Goal: Task Accomplishment & Management: Manage account settings

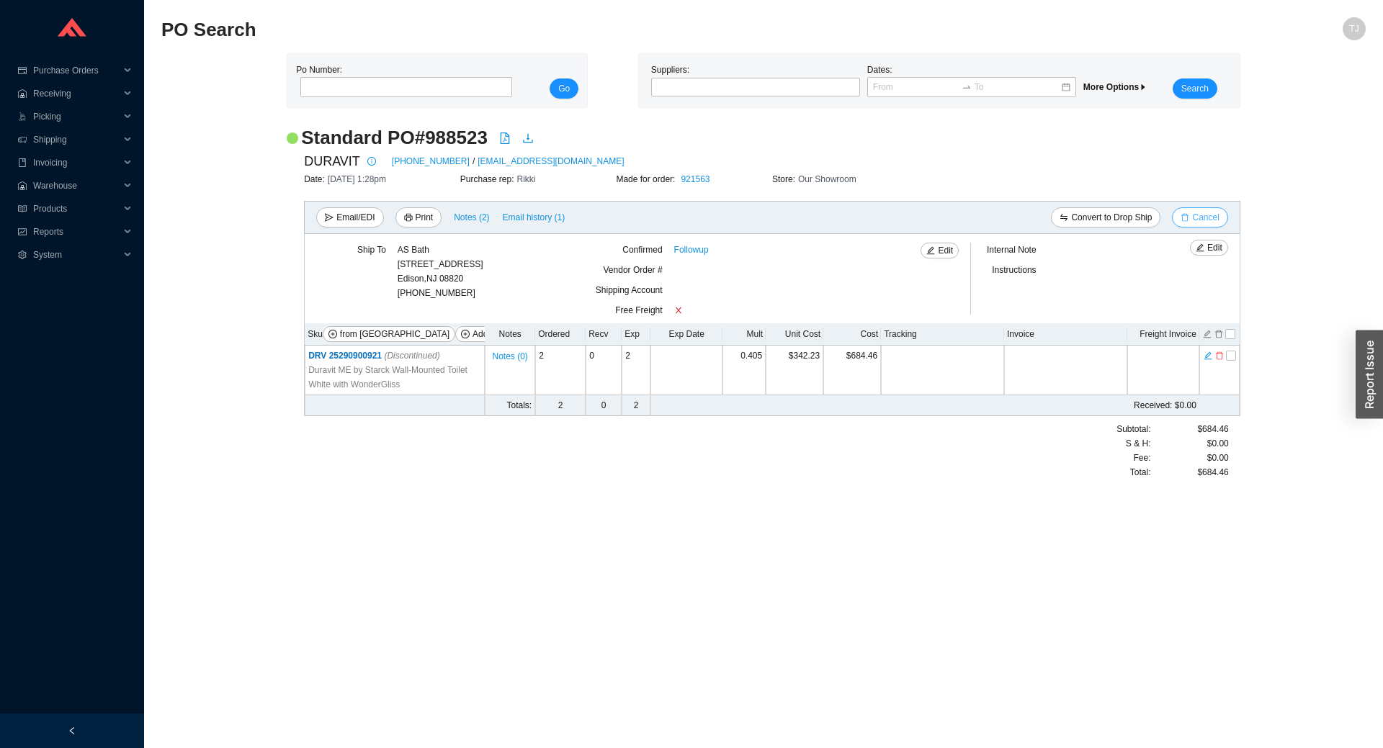
click at [1215, 218] on span "Cancel" at bounding box center [1205, 217] width 27 height 14
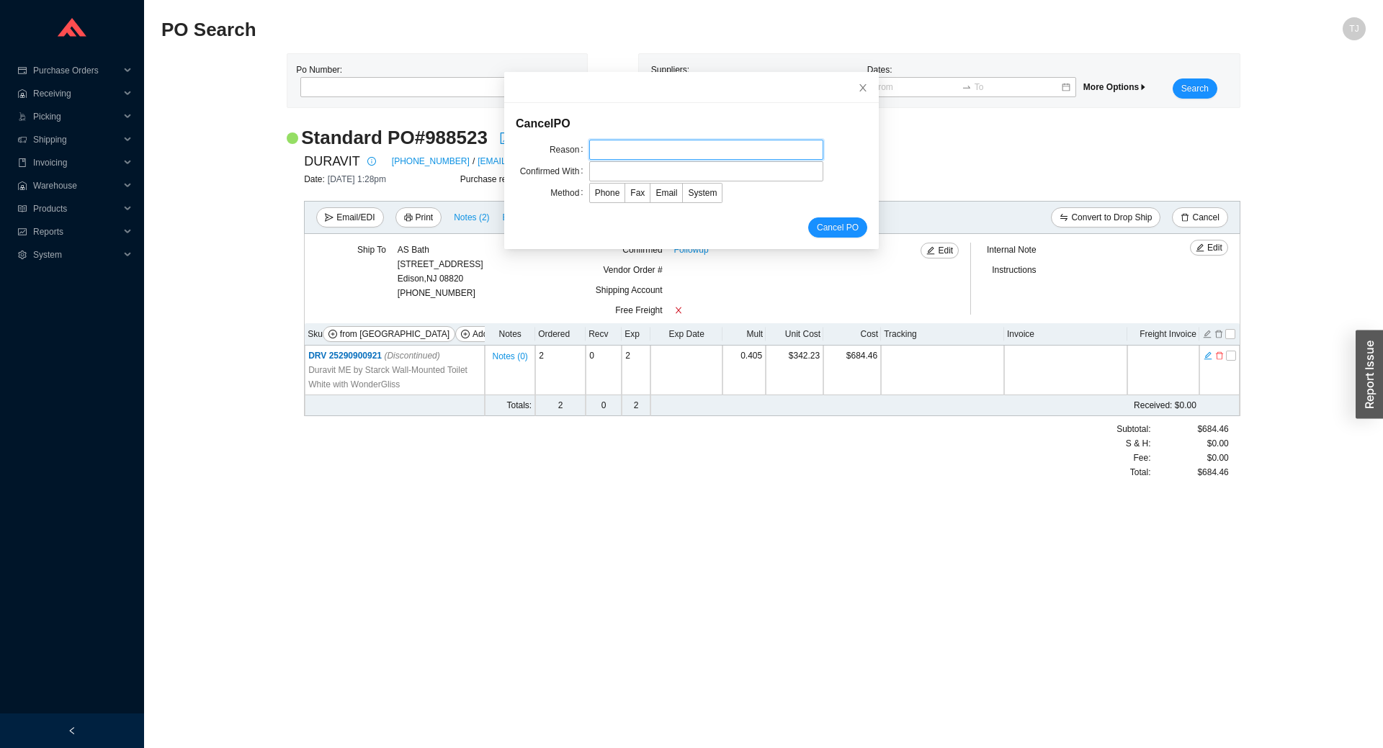
click at [675, 153] on input "text" at bounding box center [706, 150] width 234 height 20
drag, startPoint x: 606, startPoint y: 151, endPoint x: 527, endPoint y: 157, distance: 78.7
click at [589, 157] on input "o" at bounding box center [706, 150] width 234 height 20
type input "Item discontinued"
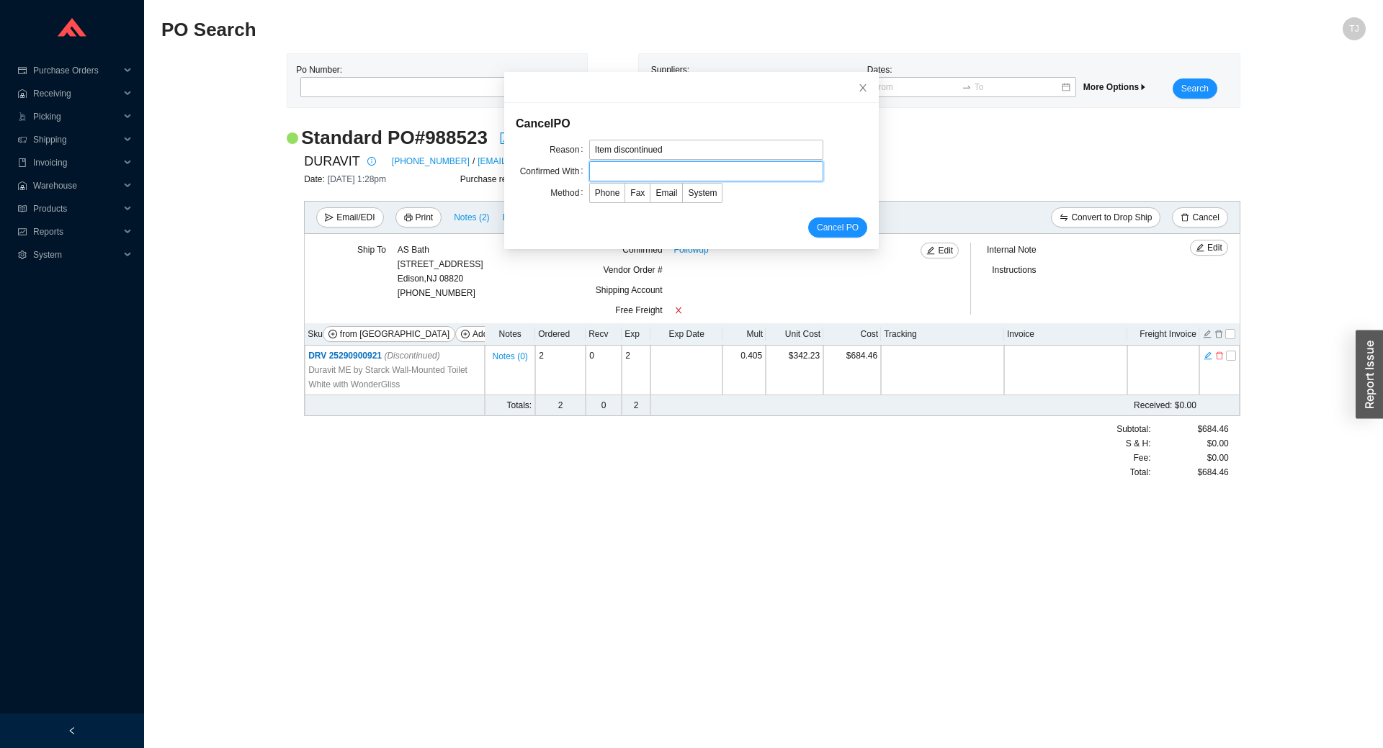
click at [605, 179] on input "text" at bounding box center [706, 171] width 234 height 20
type input "Amber"
click at [665, 191] on span "Email" at bounding box center [666, 193] width 22 height 10
click at [650, 196] on input "Email" at bounding box center [650, 196] width 0 height 0
click at [823, 217] on form "Cancel PO Reason Item discontinued Confirmed With Amber Method Phone Fax Email …" at bounding box center [691, 176] width 351 height 123
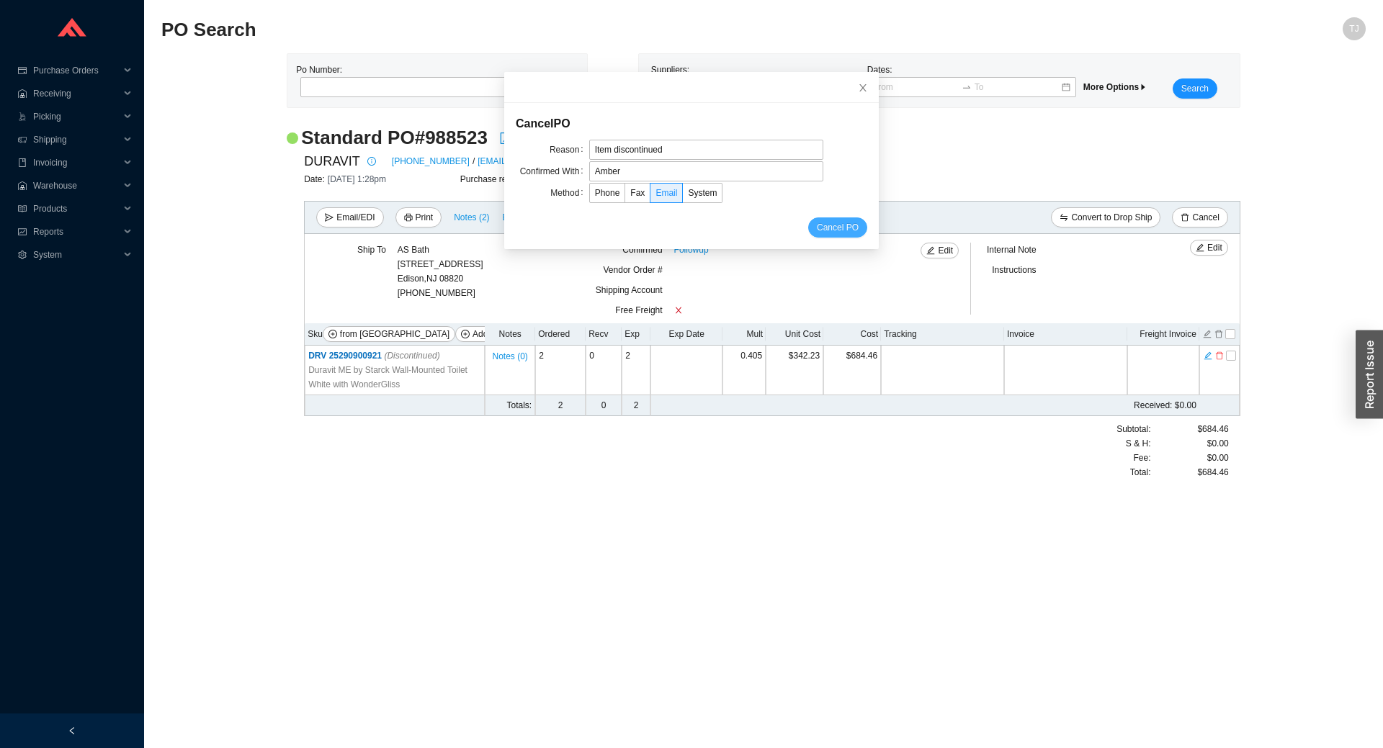
click at [830, 220] on span "Cancel PO" at bounding box center [838, 227] width 42 height 14
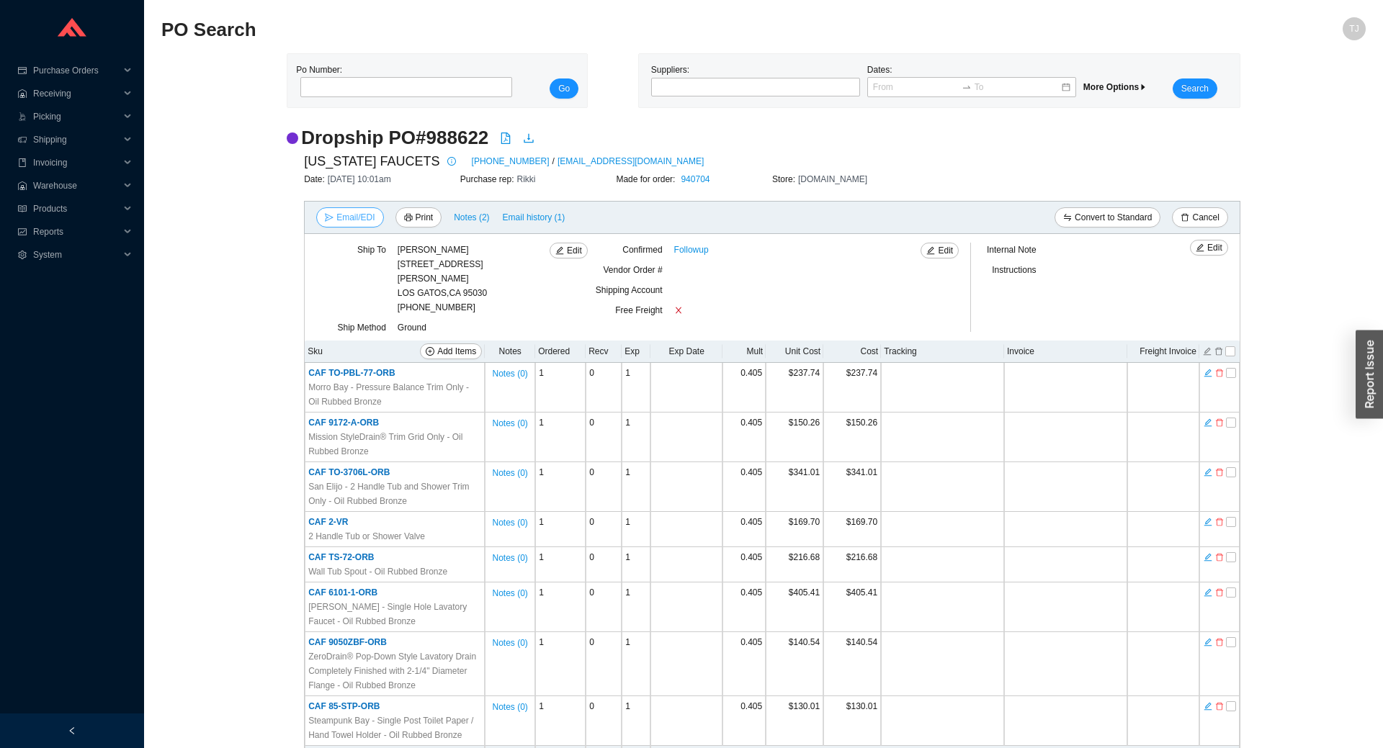
click at [341, 216] on span "Email/EDI" at bounding box center [355, 217] width 38 height 14
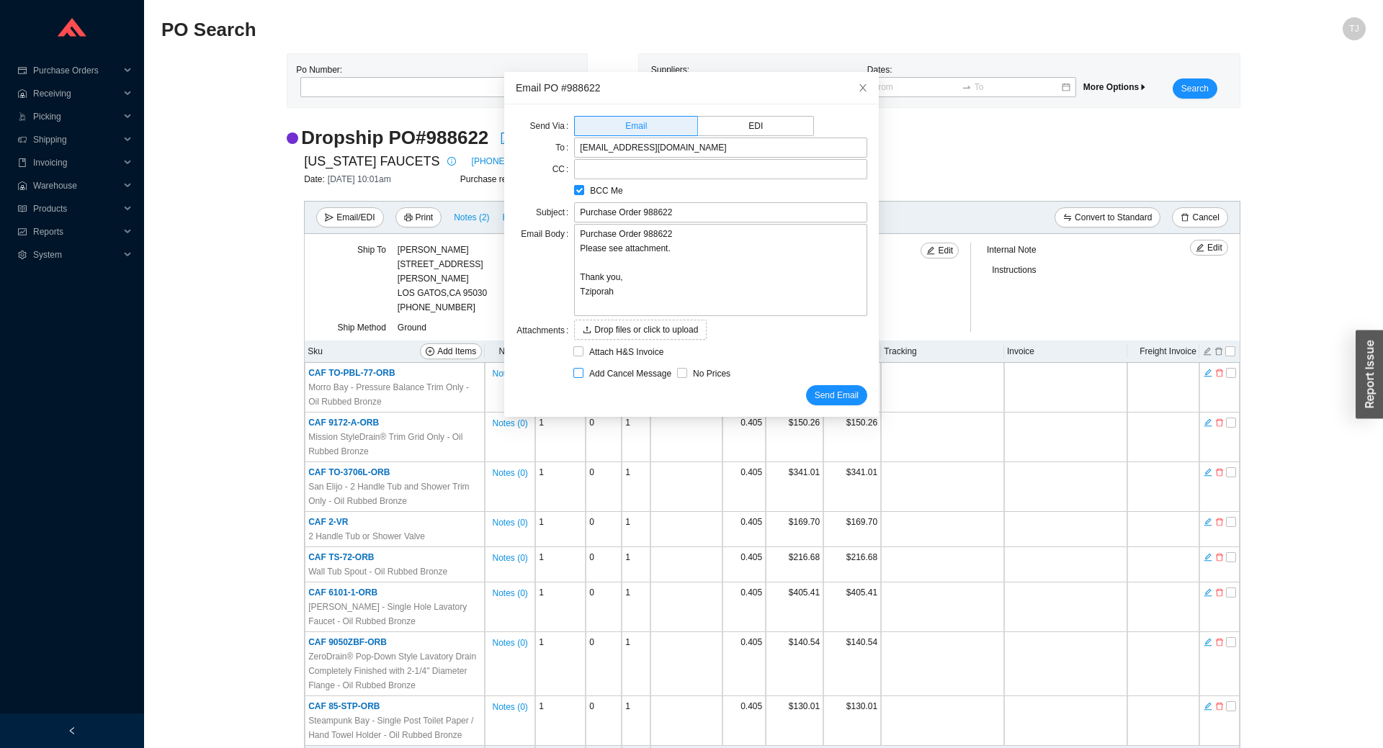
click at [615, 374] on span "Add Cancel Message" at bounding box center [630, 374] width 94 height 14
click at [583, 374] on input "Add Cancel Message" at bounding box center [578, 373] width 10 height 10
checkbox input "true"
type input "Purchase Order 988622 - PLEASE CANCEL"
type textarea "Please cancel and confirm via email. Thank you, Tziporah"
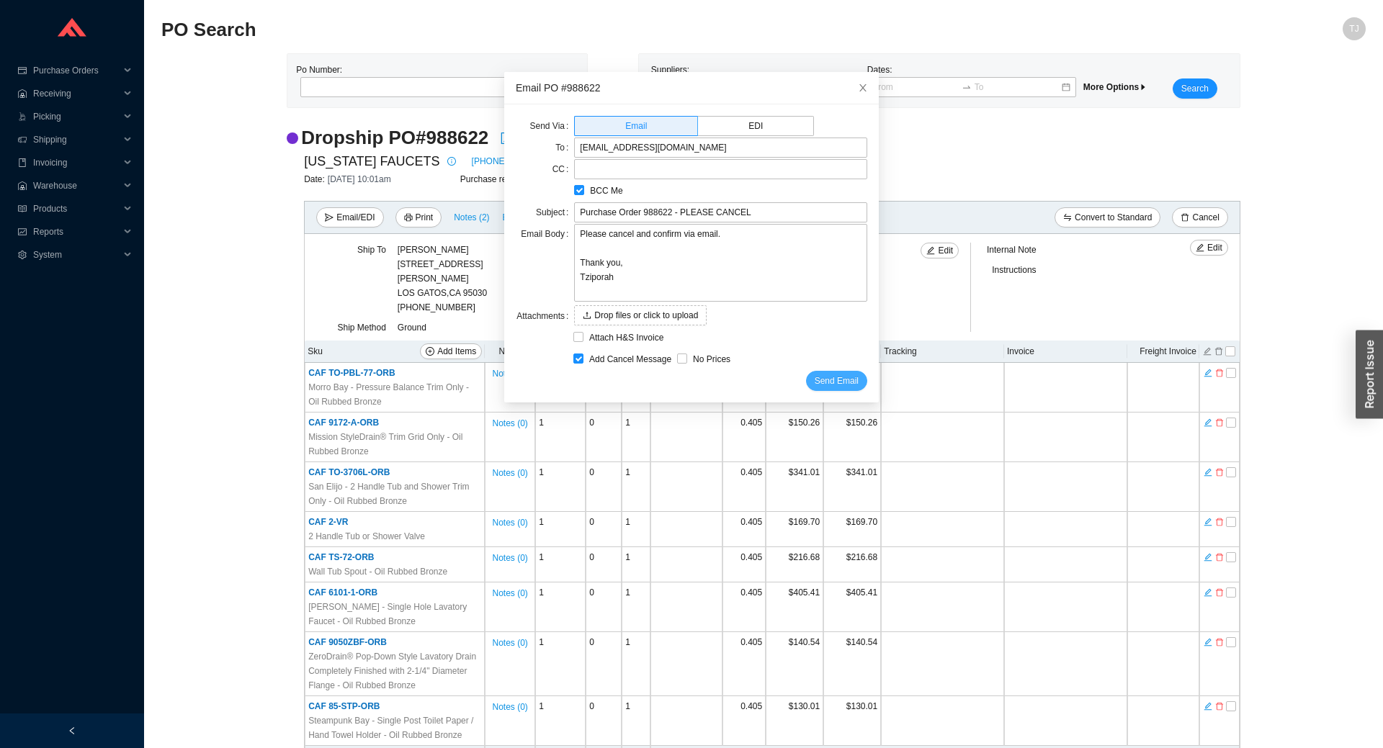
click at [823, 383] on span "Send Email" at bounding box center [836, 381] width 44 height 14
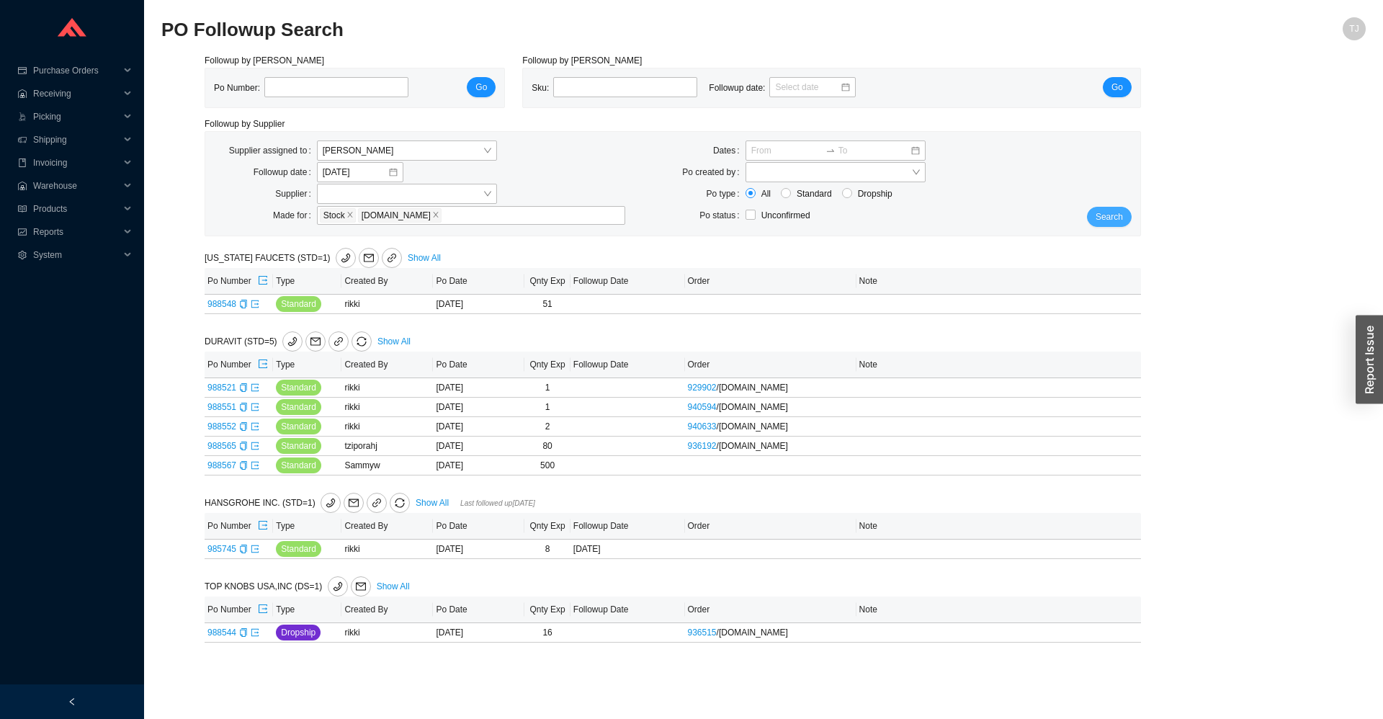
click at [1121, 219] on span "Search" at bounding box center [1108, 217] width 27 height 14
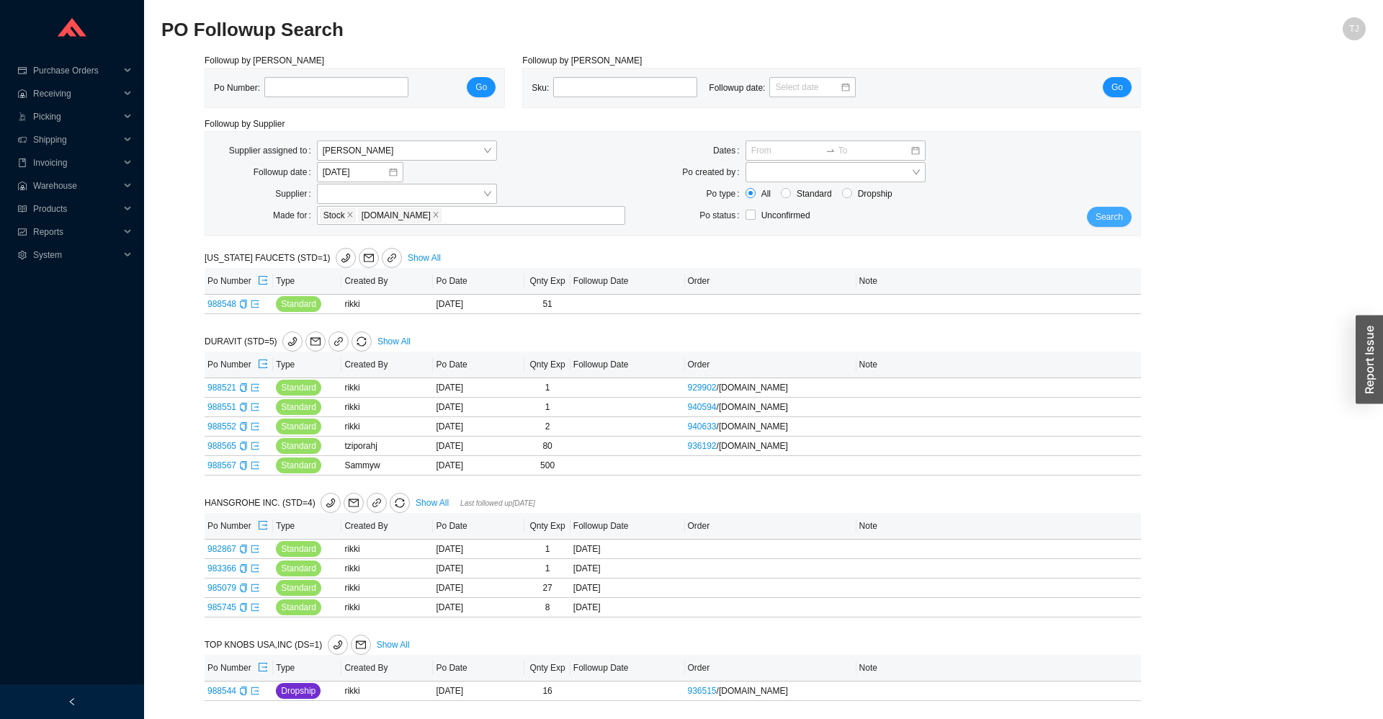
click at [1116, 208] on button "Search" at bounding box center [1109, 217] width 45 height 20
click at [1114, 213] on span "Search" at bounding box center [1108, 217] width 27 height 14
click at [243, 405] on icon "copy" at bounding box center [243, 407] width 6 height 9
click at [1113, 213] on span "Search" at bounding box center [1108, 217] width 27 height 14
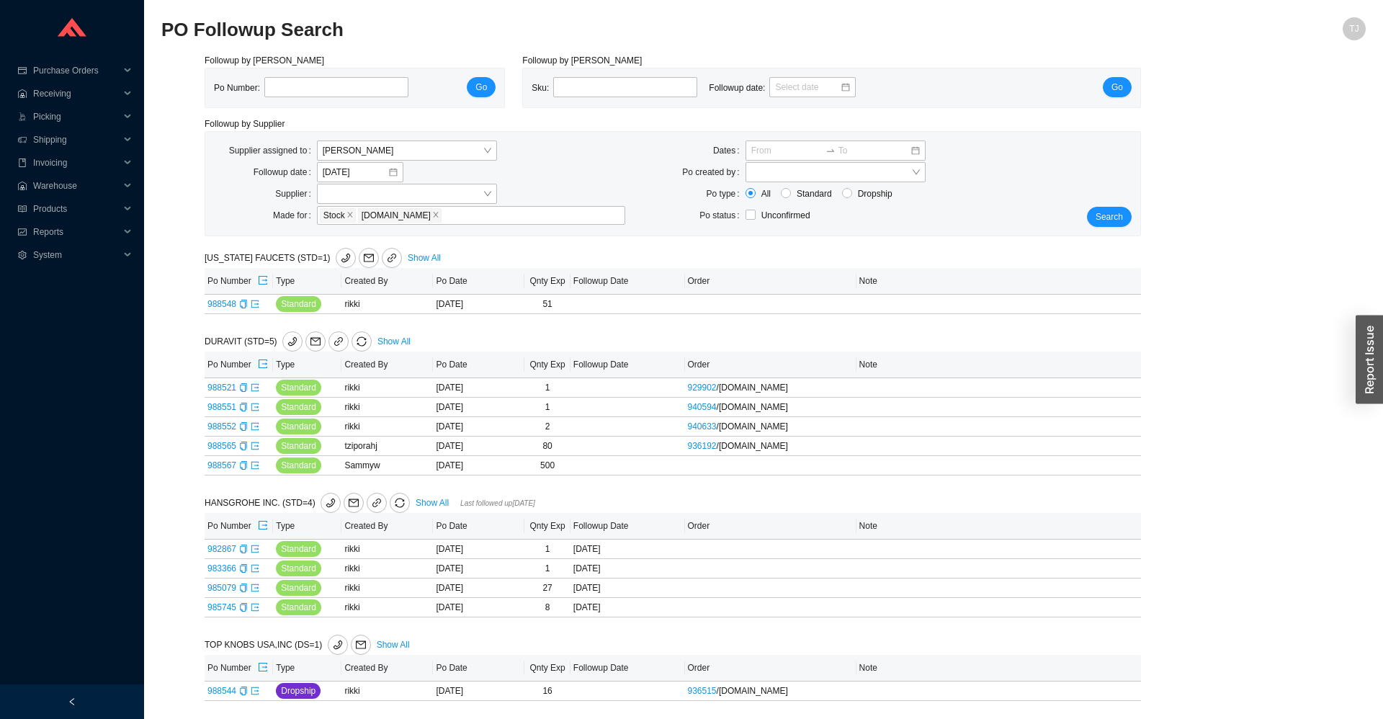
scroll to position [0, 0]
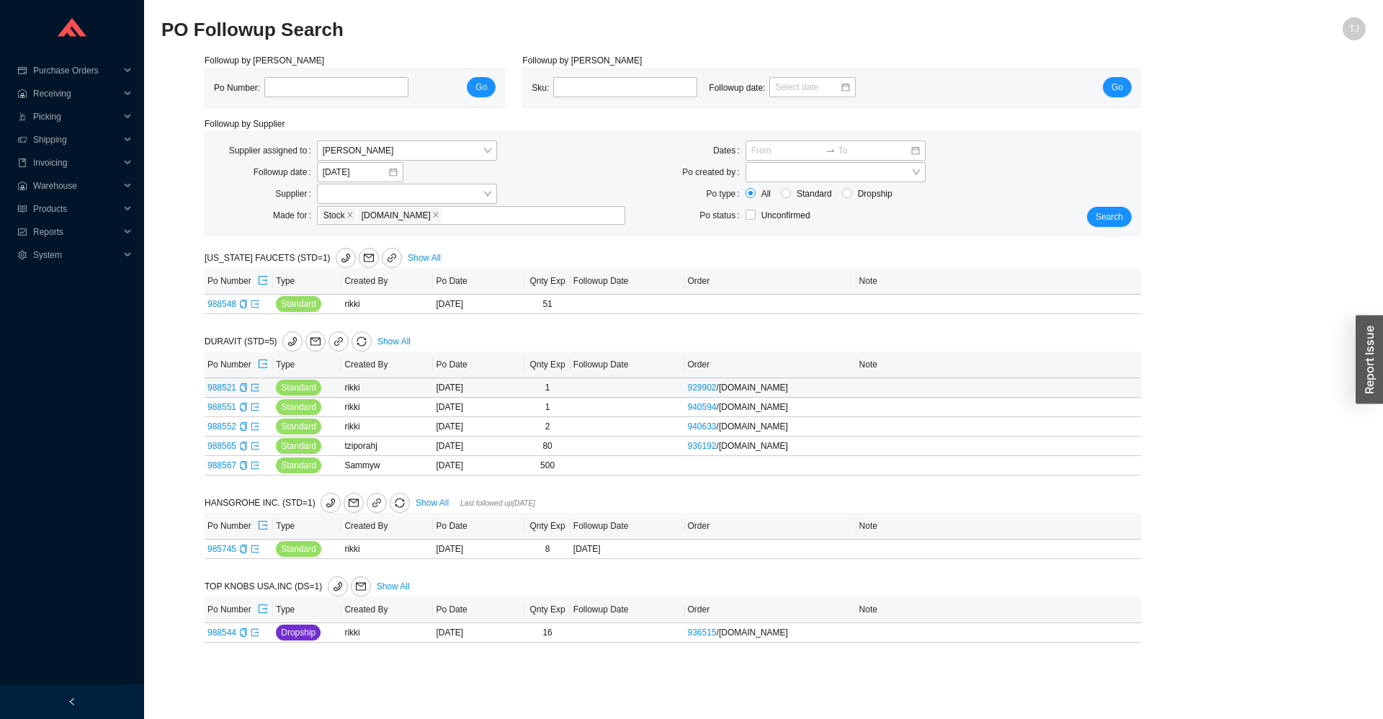
click at [235, 390] on span "988521" at bounding box center [227, 387] width 40 height 10
click at [244, 389] on icon "copy" at bounding box center [243, 387] width 9 height 9
click at [254, 388] on icon "export" at bounding box center [255, 387] width 9 height 9
click at [356, 342] on icon "sync" at bounding box center [361, 341] width 10 height 10
click at [421, 306] on span "OK" at bounding box center [418, 302] width 12 height 14
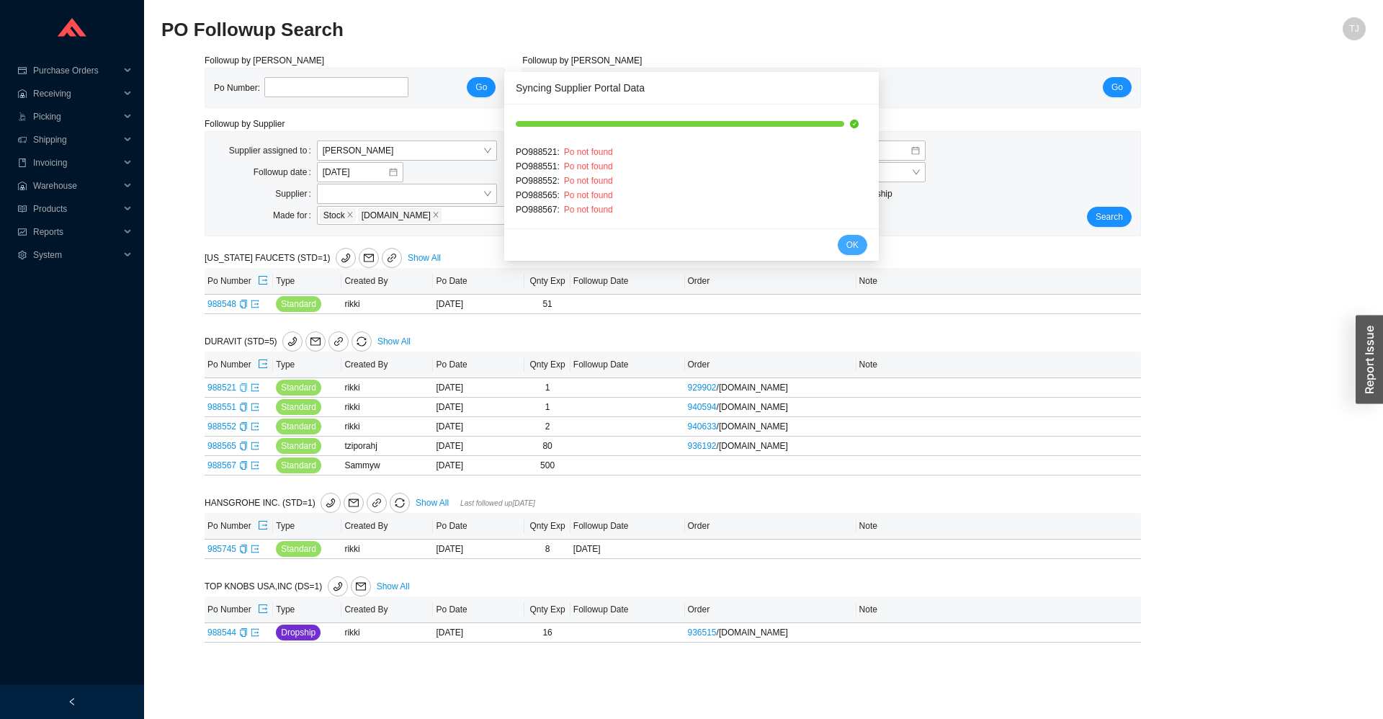
click at [865, 247] on button "OK" at bounding box center [853, 245] width 30 height 20
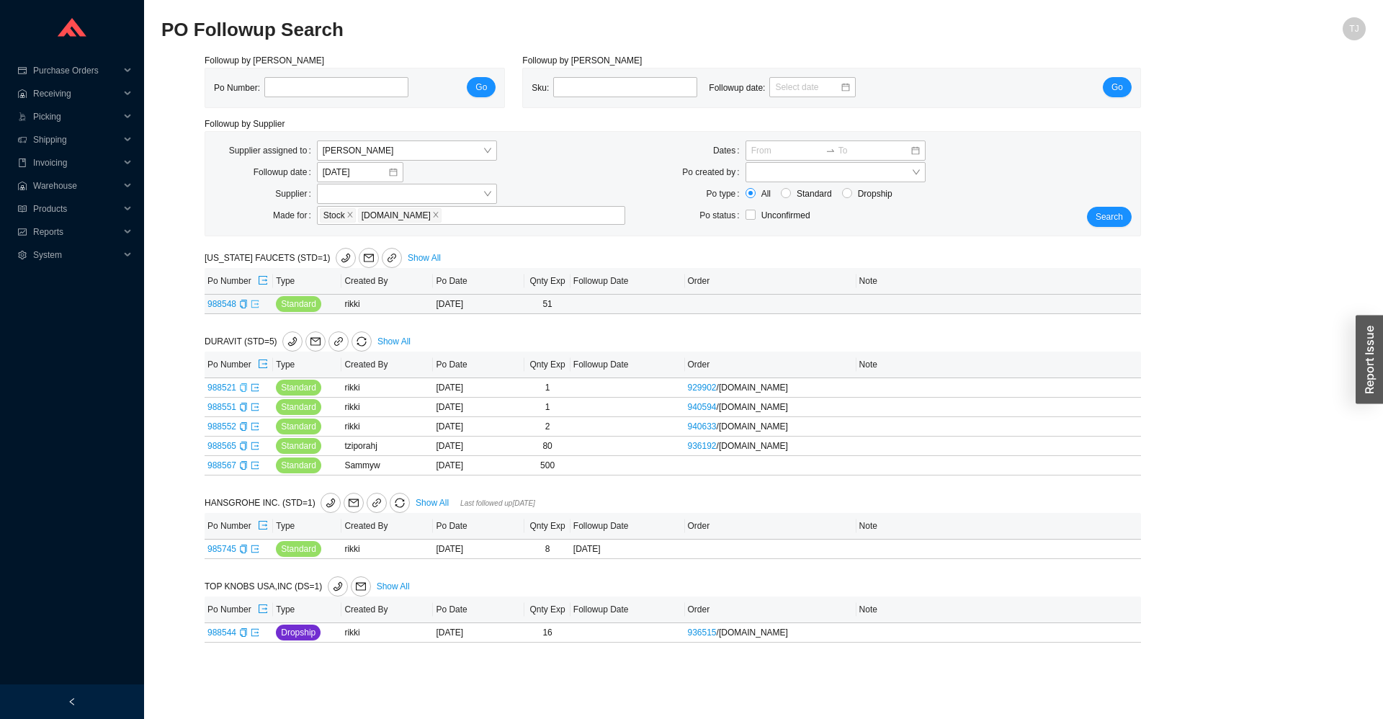
click at [256, 302] on icon "export" at bounding box center [255, 304] width 9 height 9
click at [1113, 211] on span "Search" at bounding box center [1108, 217] width 27 height 14
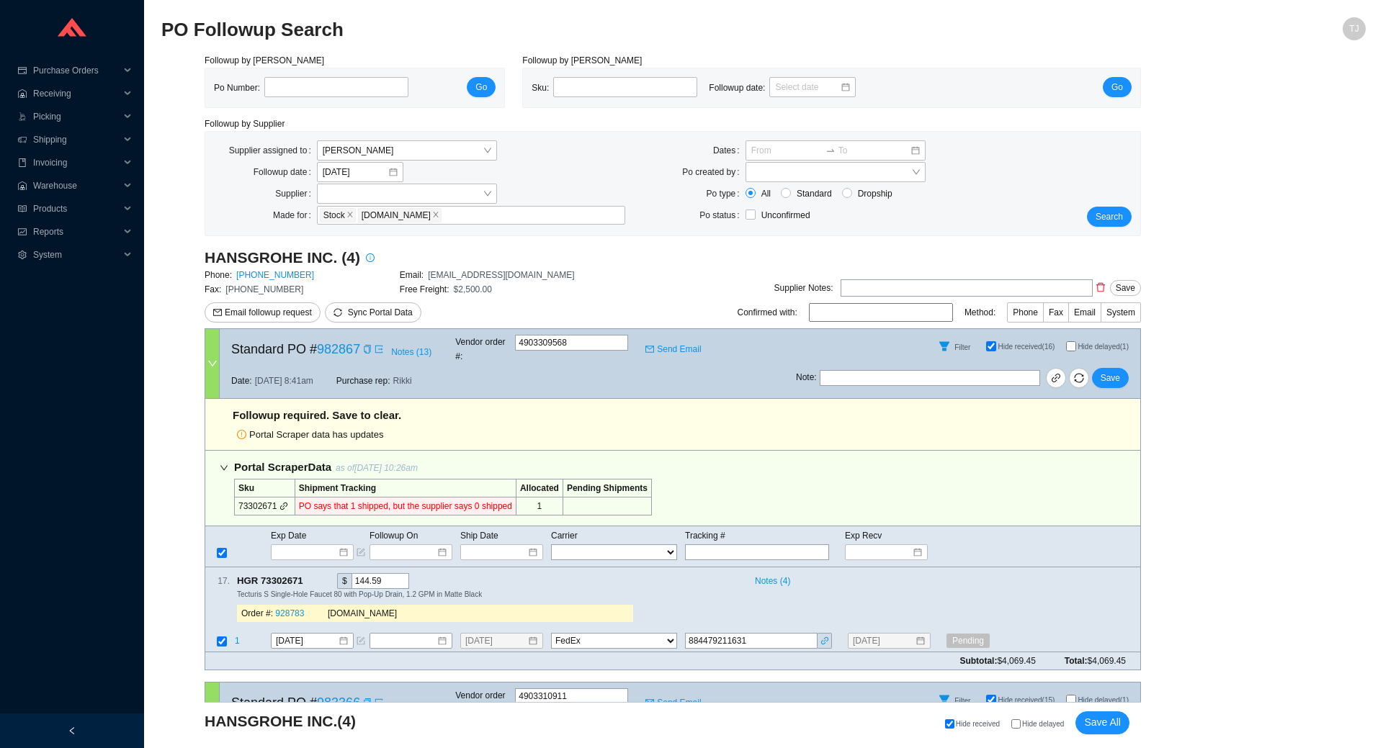
select select "1"
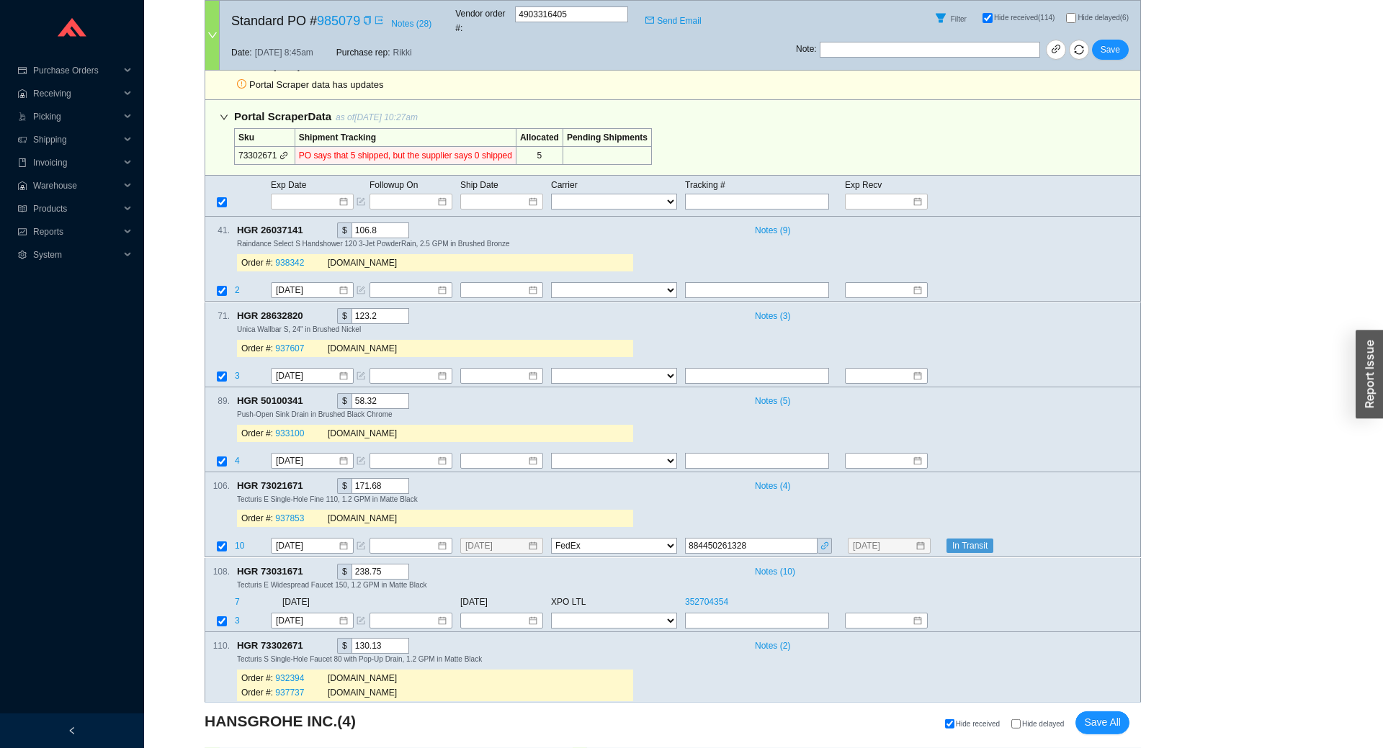
scroll to position [826, 0]
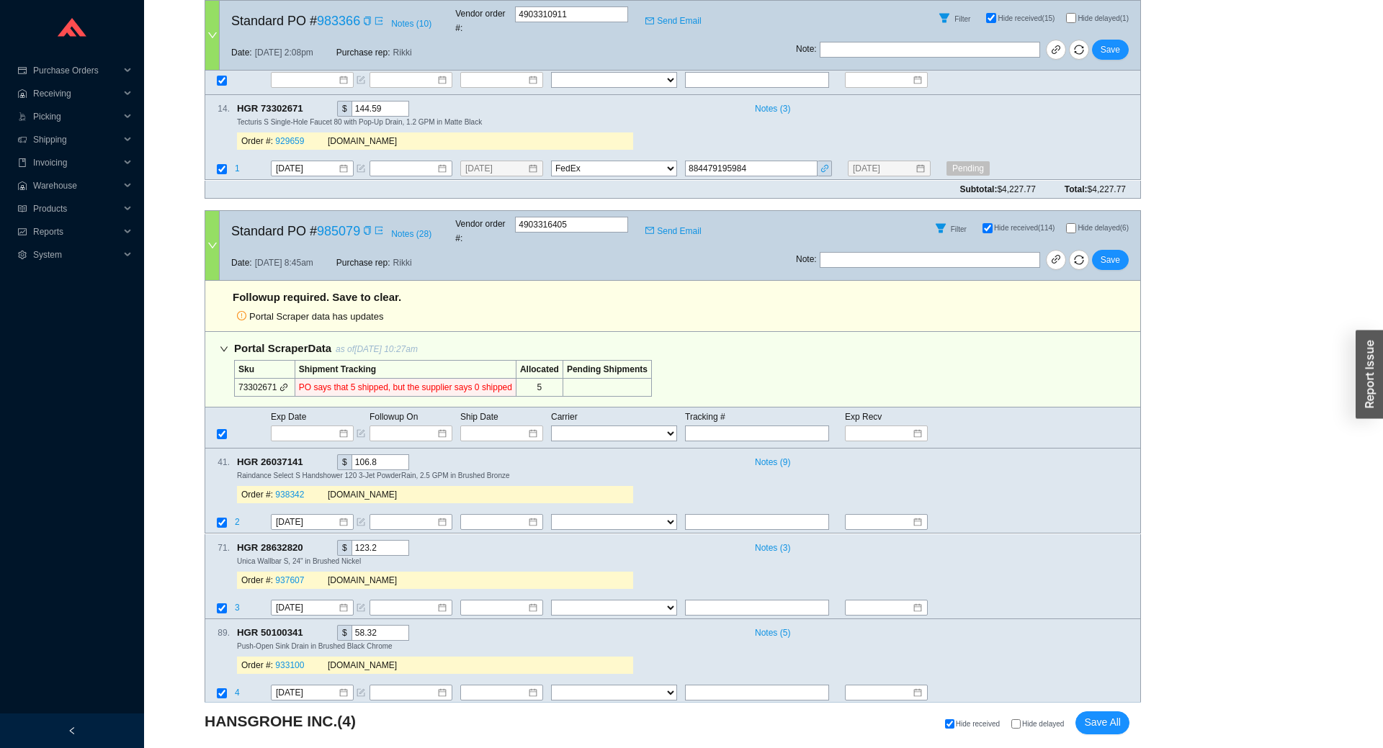
click at [1018, 720] on input "Hide delayed" at bounding box center [1015, 723] width 9 height 9
click at [1020, 729] on input "Hide delayed" at bounding box center [1015, 723] width 9 height 9
checkbox input "false"
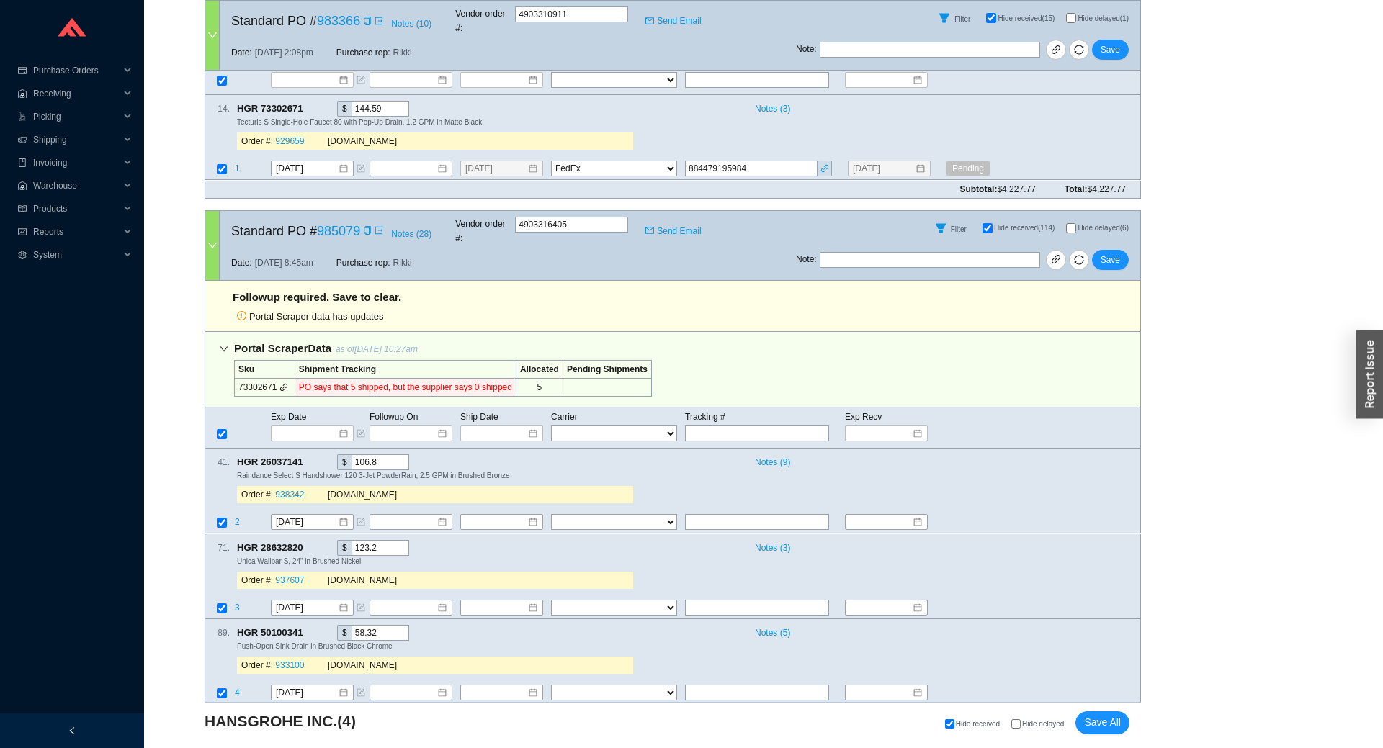
checkbox input "false"
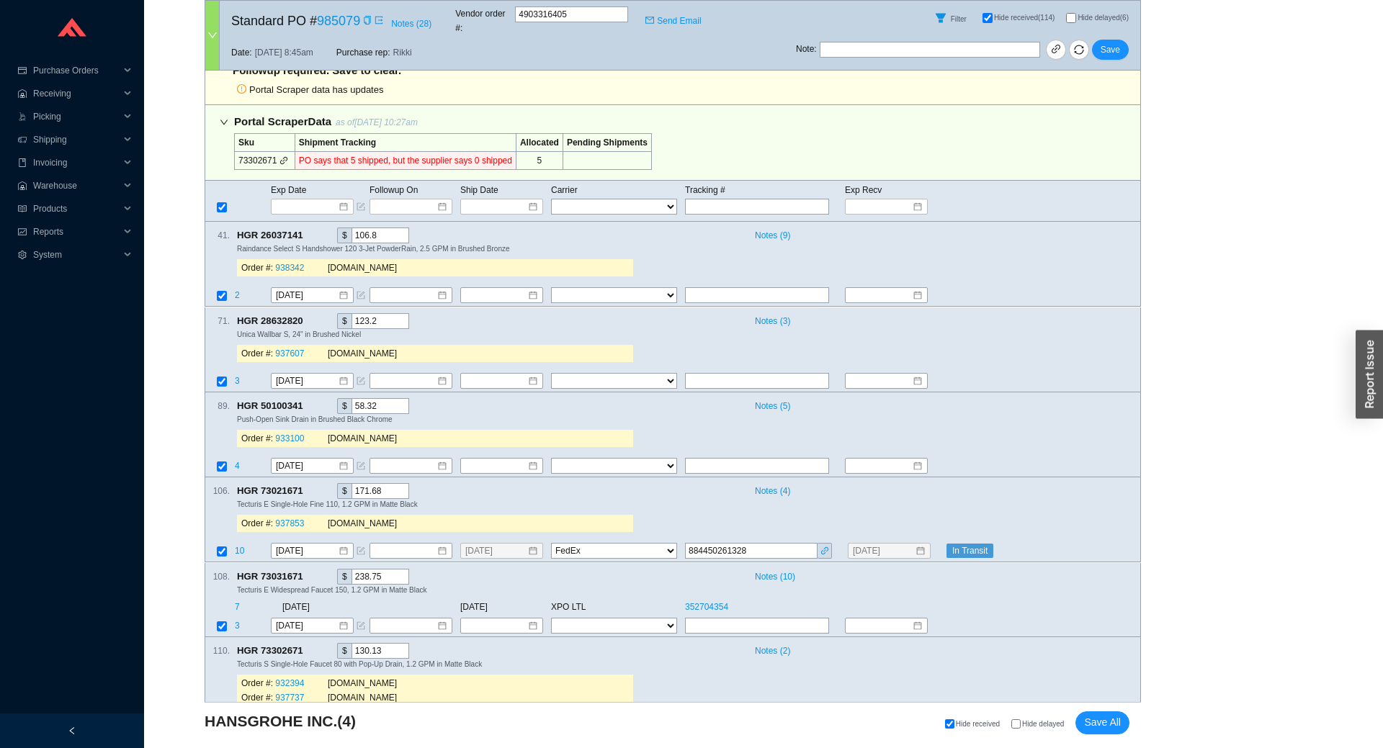
click at [1049, 709] on div "HANSGROHE INC. ( 4 ) Hide received Hide delayed Save All" at bounding box center [673, 725] width 936 height 46
click at [1043, 724] on span "Hide delayed" at bounding box center [1043, 724] width 42 height 8
click at [1020, 724] on input "Hide delayed" at bounding box center [1015, 723] width 9 height 9
checkbox input "true"
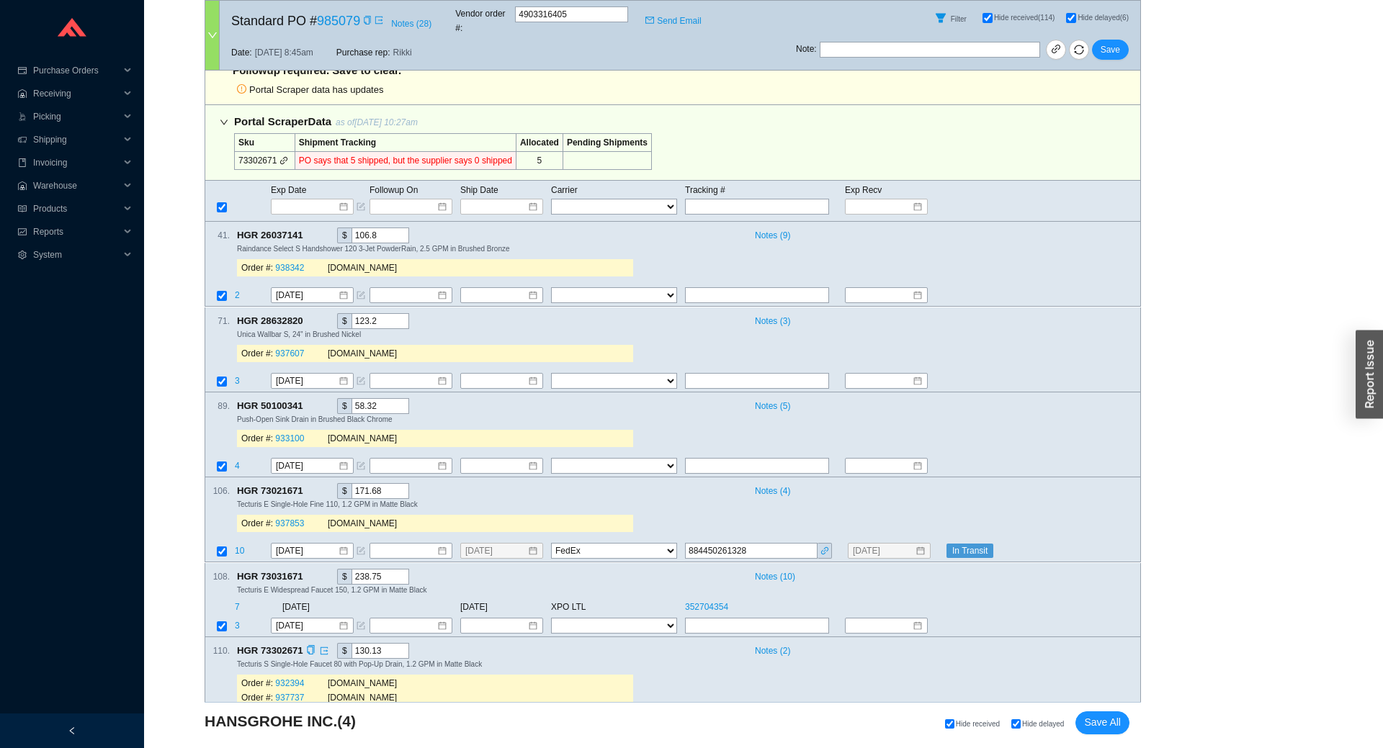
checkbox input "true"
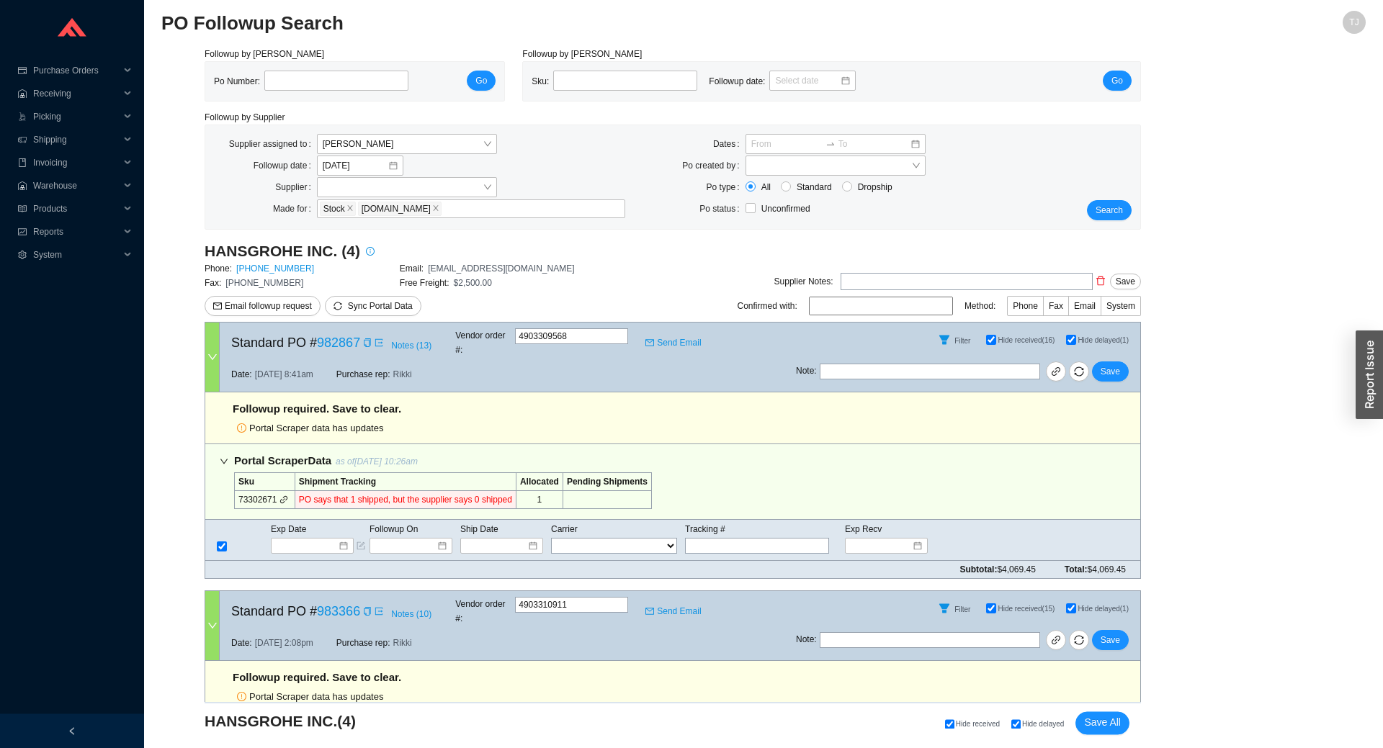
scroll to position [0, 0]
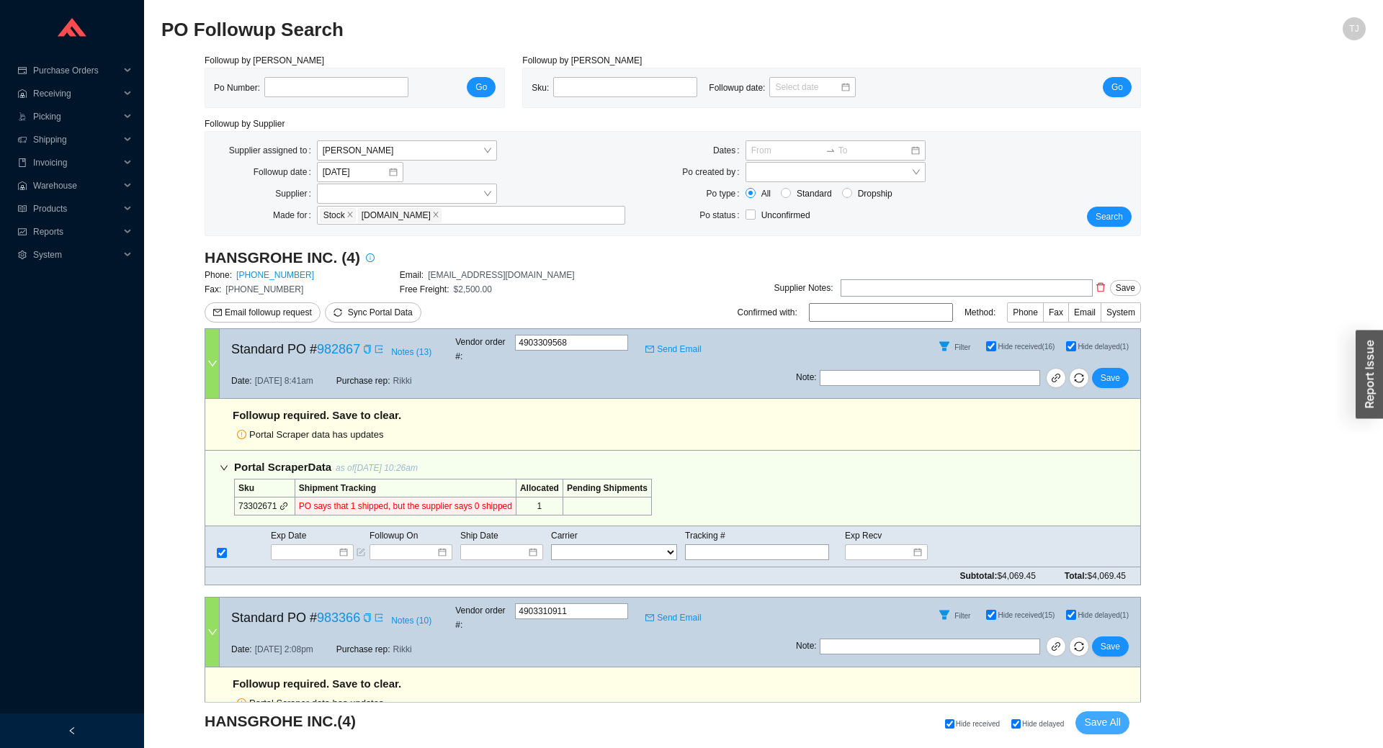
click at [1093, 717] on span "Save All" at bounding box center [1102, 722] width 37 height 17
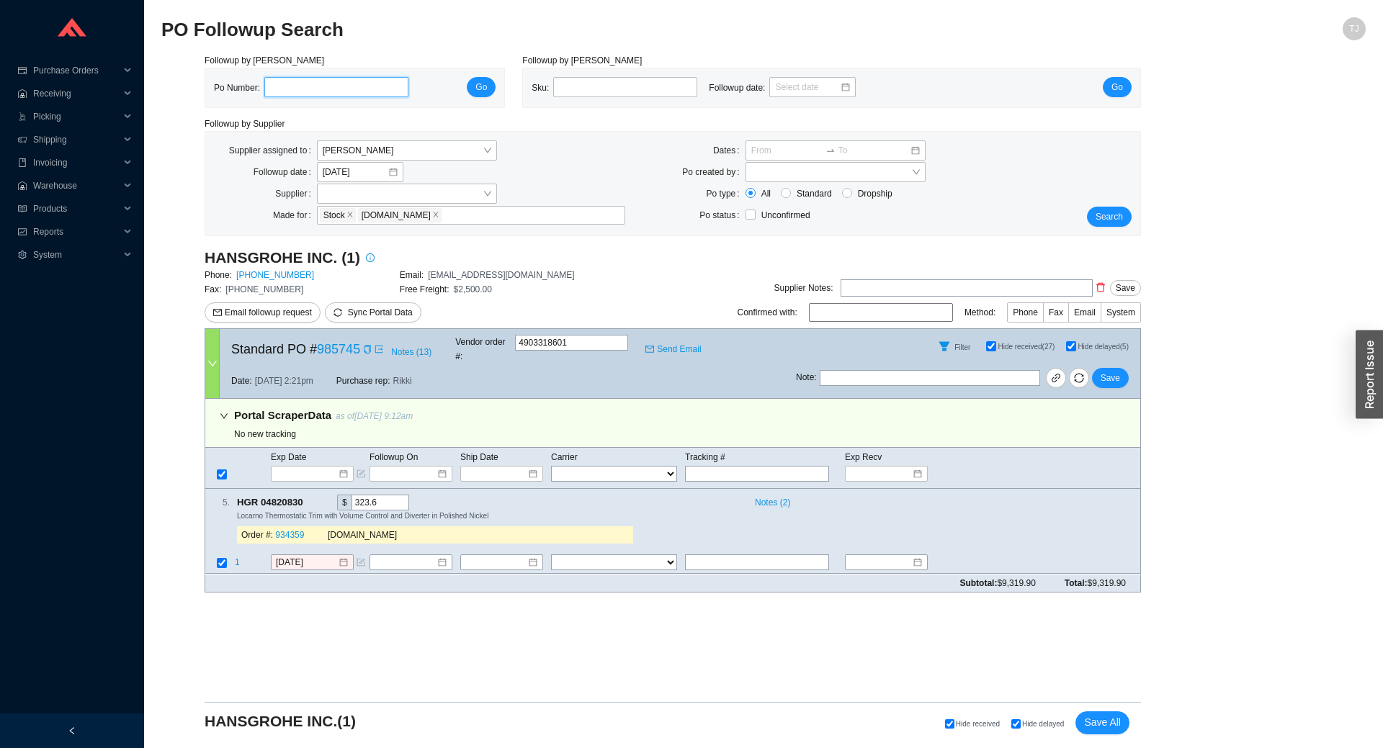
click at [289, 86] on input "tel" at bounding box center [336, 87] width 144 height 20
type input "987615"
click button "Go" at bounding box center [481, 87] width 29 height 20
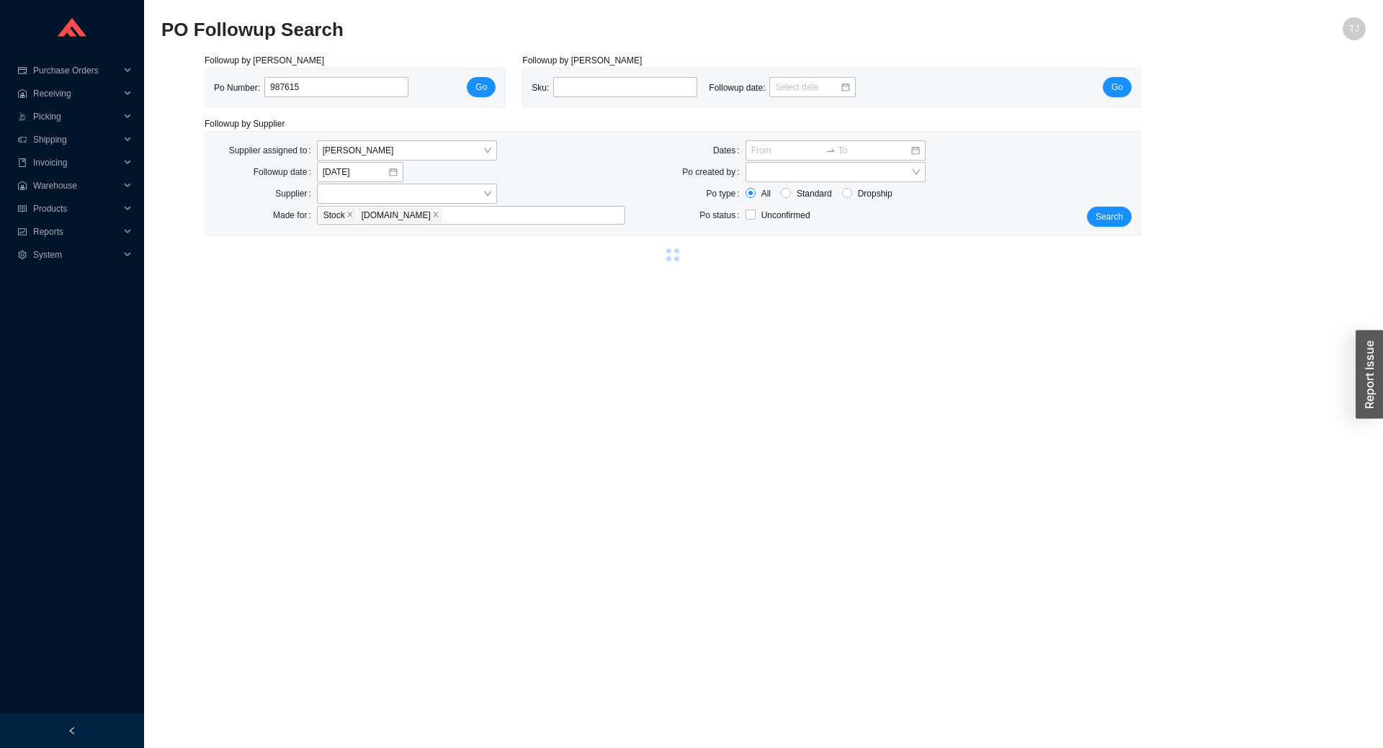
select select "86"
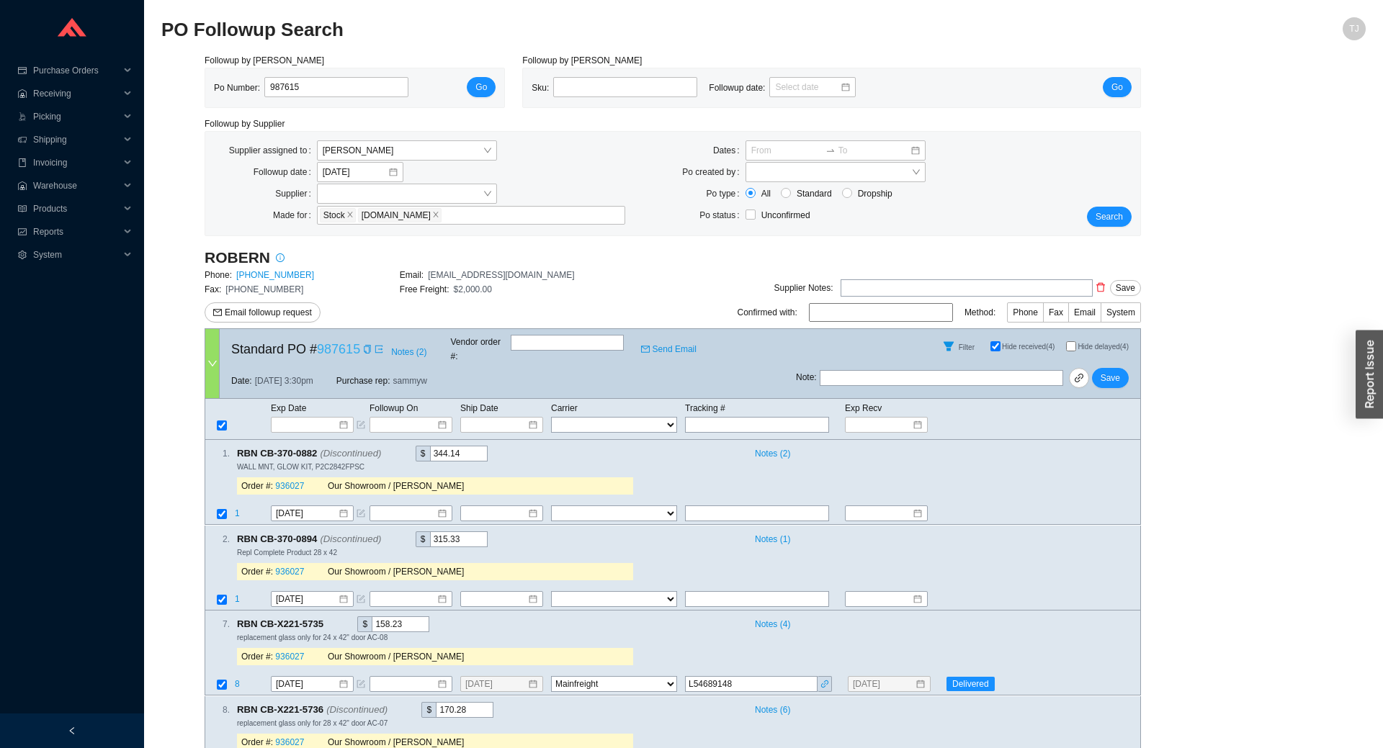
click at [329, 346] on link "987615" at bounding box center [338, 349] width 43 height 14
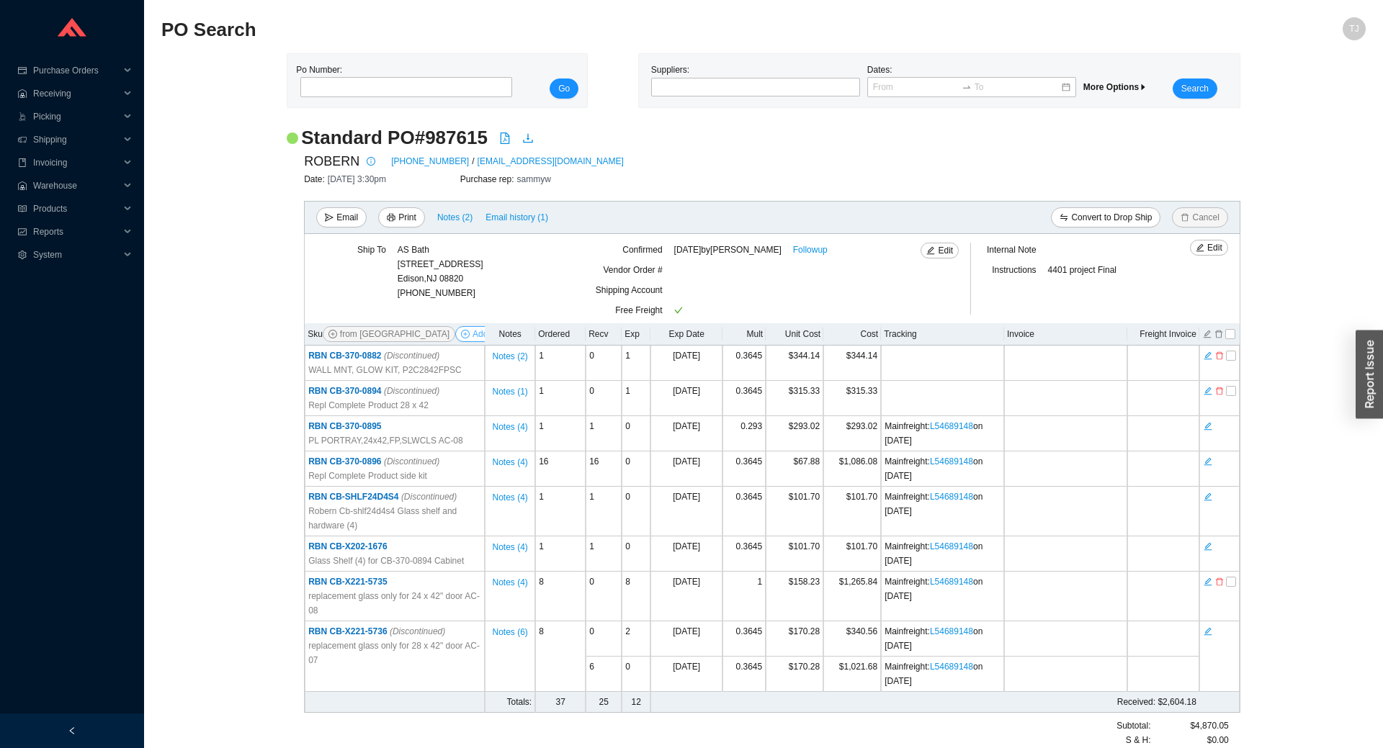
click at [472, 337] on span "Add Items" at bounding box center [491, 334] width 39 height 14
select select "457"
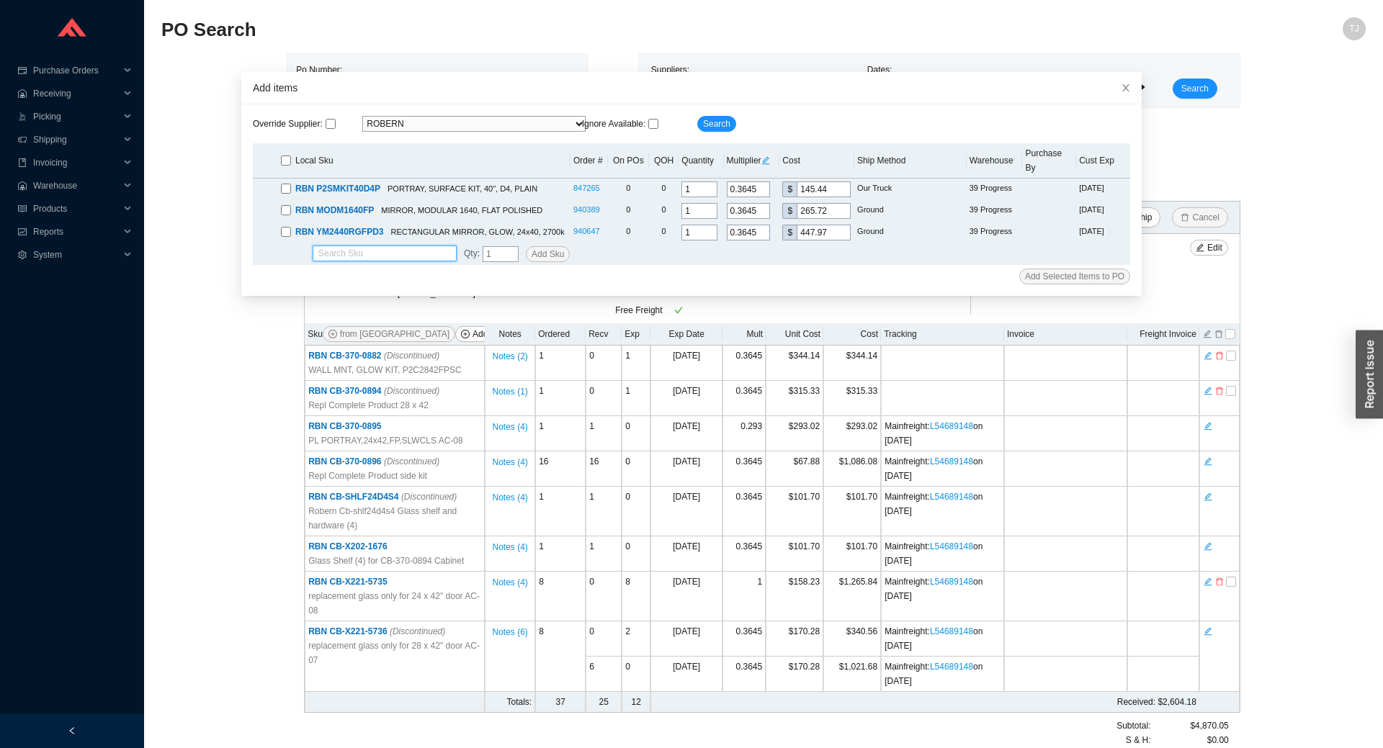
click at [371, 246] on input "search" at bounding box center [384, 253] width 133 height 14
type input "cb-x211-1322"
drag, startPoint x: 386, startPoint y: 241, endPoint x: 250, endPoint y: 253, distance: 136.6
click at [318, 253] on input "cb-x211-1322" at bounding box center [384, 253] width 133 height 14
click at [1128, 89] on icon "close" at bounding box center [1126, 88] width 10 height 10
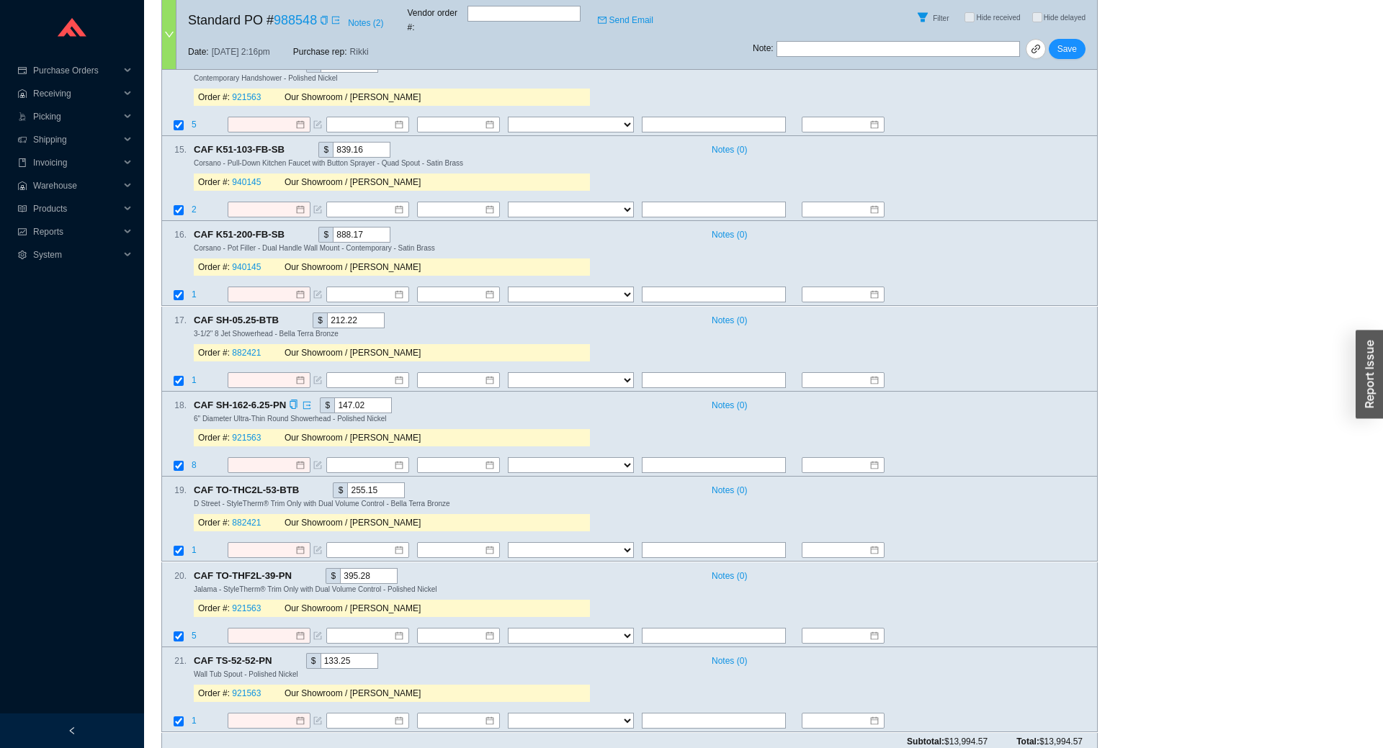
scroll to position [1311, 0]
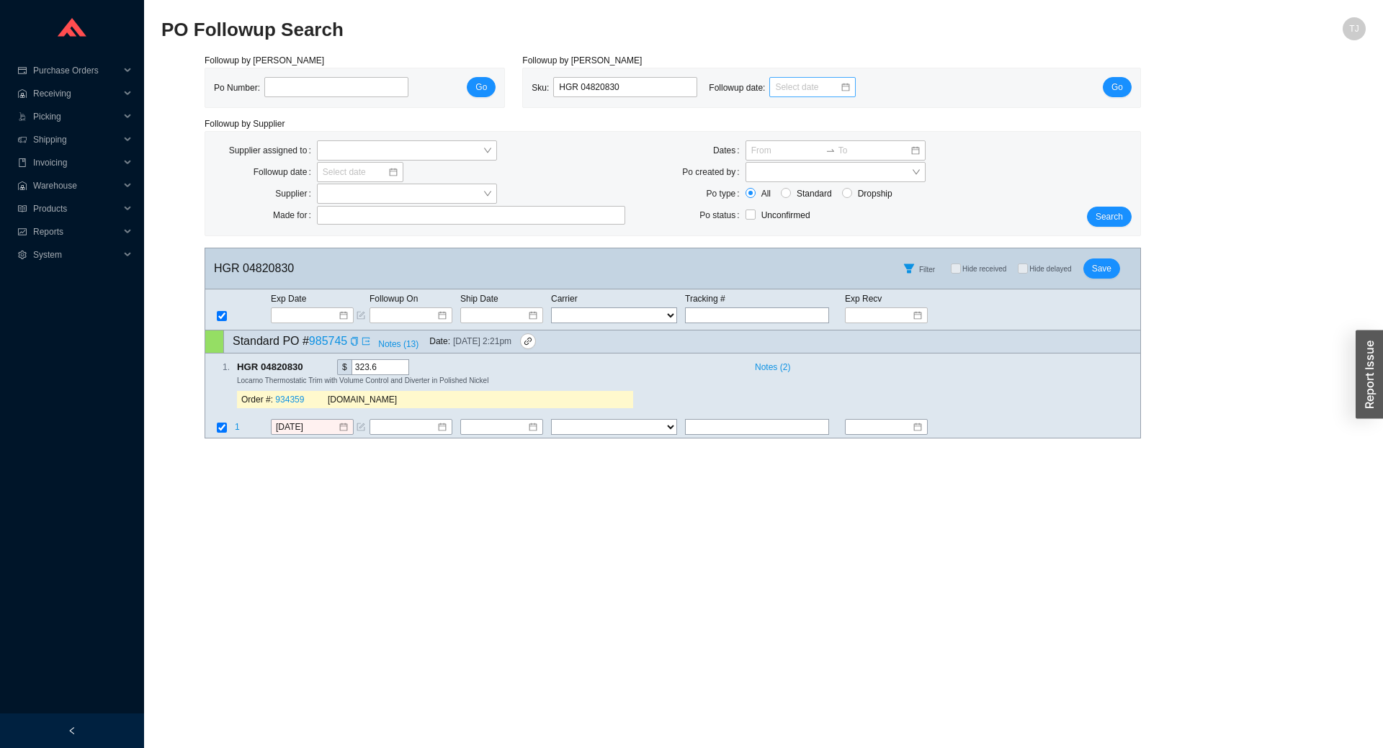
click at [1134, 86] on div "Sku: HGR 04820830 Followup date: Go" at bounding box center [831, 87] width 617 height 39
click at [1128, 87] on button "Go" at bounding box center [1117, 87] width 29 height 20
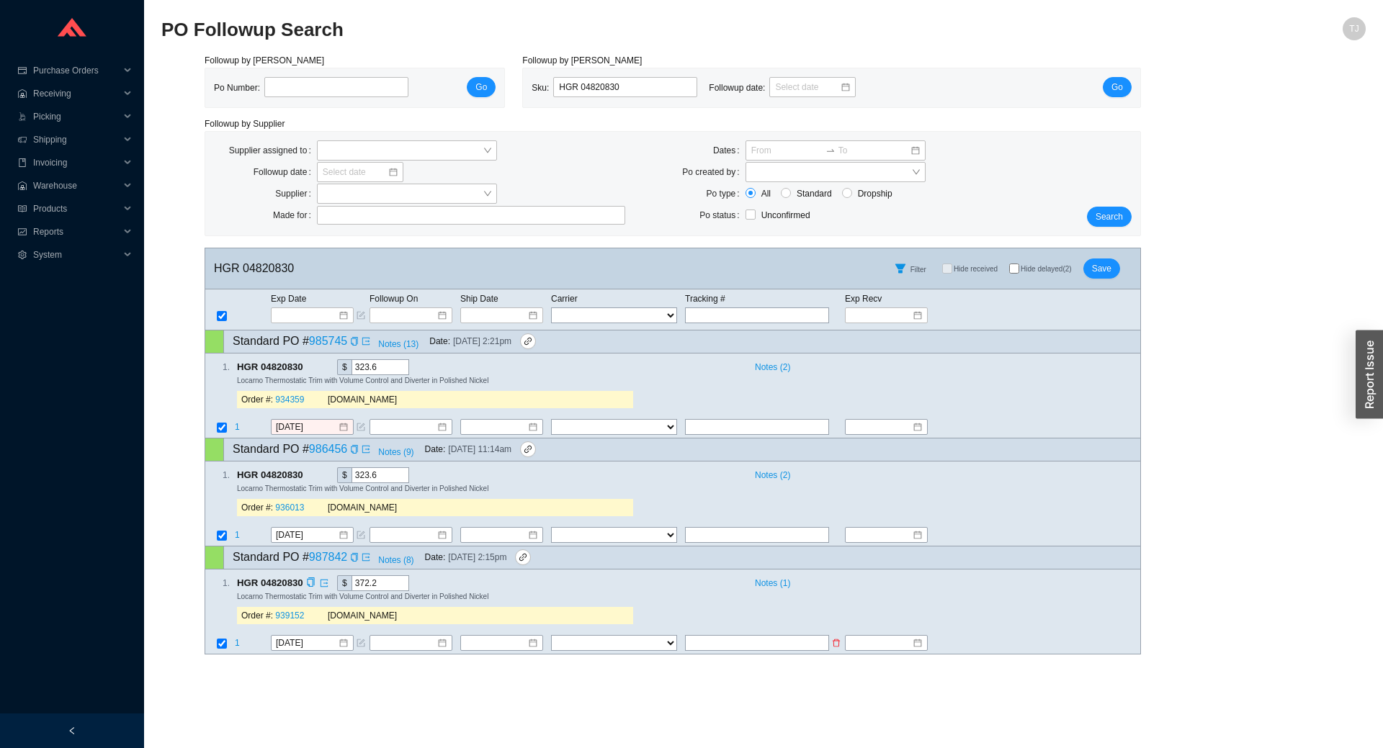
click at [223, 649] on input "checkbox" at bounding box center [222, 644] width 10 height 10
checkbox input "false"
click at [293, 315] on input at bounding box center [307, 315] width 61 height 14
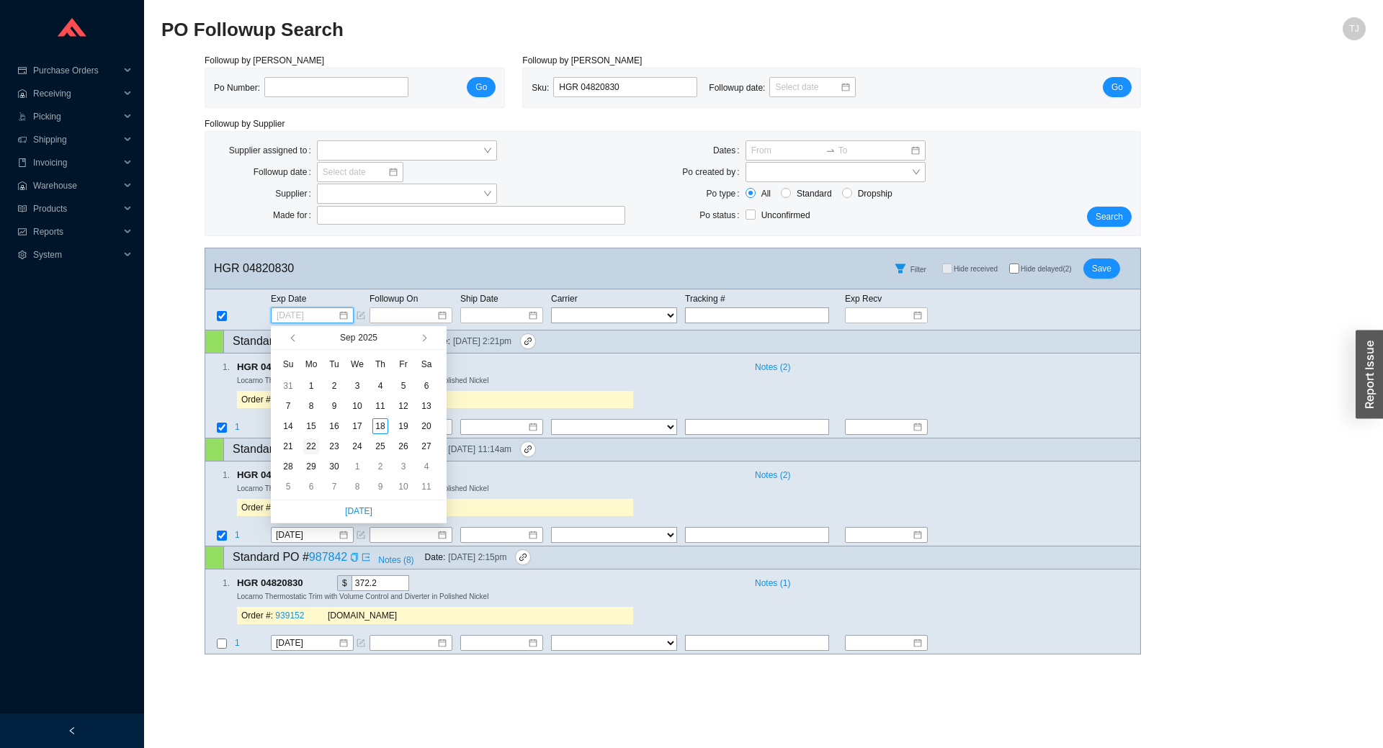
type input "[DATE]"
click at [311, 445] on div "22" at bounding box center [311, 447] width 16 height 16
type input "[DATE]"
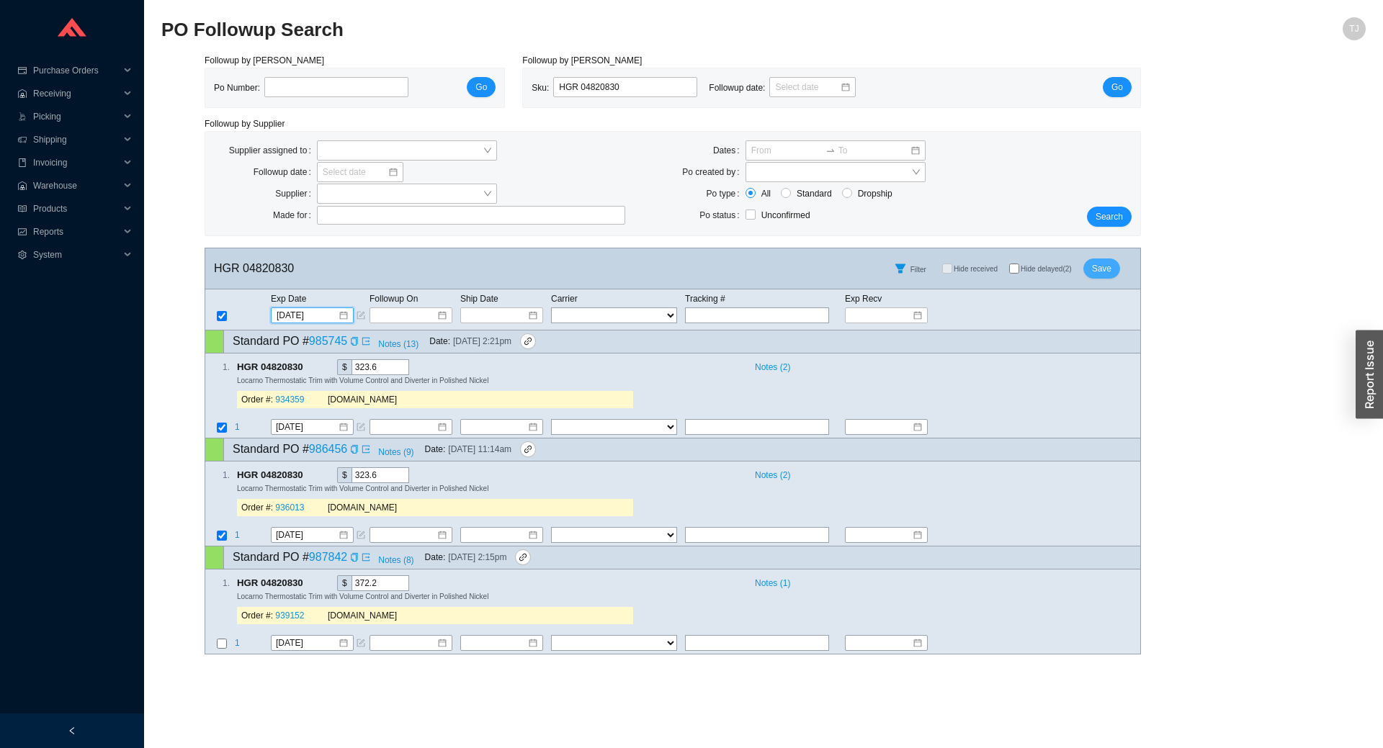
click at [1109, 273] on span "Save" at bounding box center [1101, 268] width 19 height 14
click at [1111, 269] on button "Save" at bounding box center [1101, 269] width 37 height 20
